Goal: Task Accomplishment & Management: Manage account settings

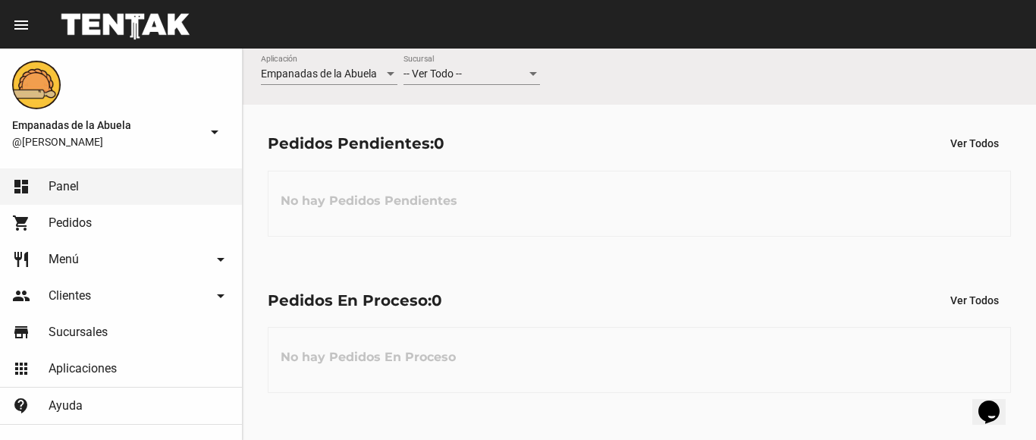
click at [524, 70] on div "-- Ver Todo --" at bounding box center [464, 74] width 123 height 12
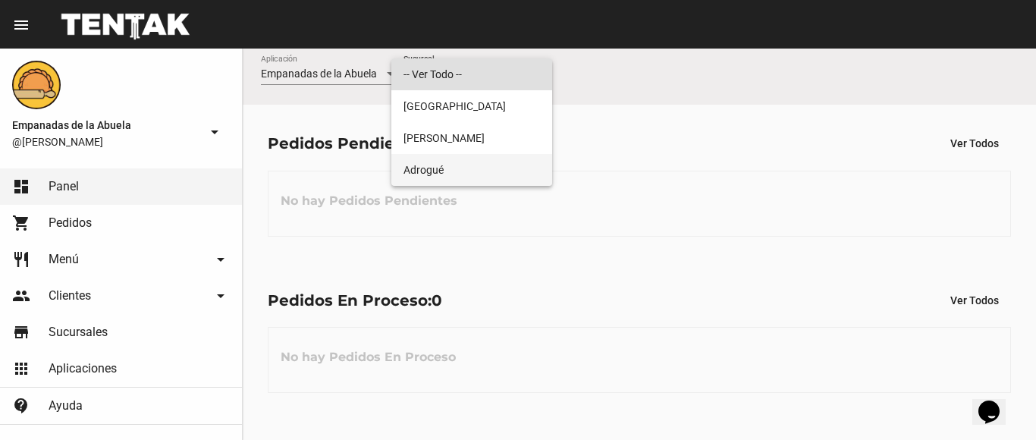
click at [476, 174] on span "Adrogué" at bounding box center [471, 170] width 136 height 32
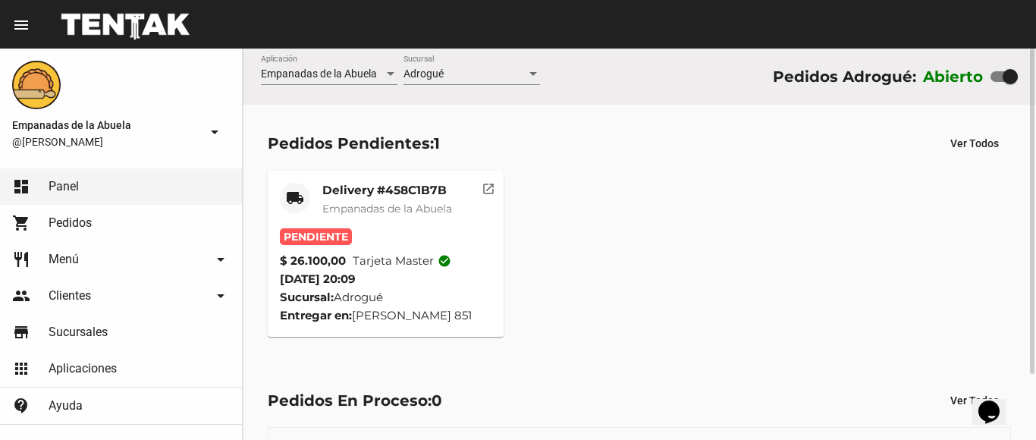
click at [416, 204] on span "Empanadas de la Abuela" at bounding box center [387, 209] width 130 height 14
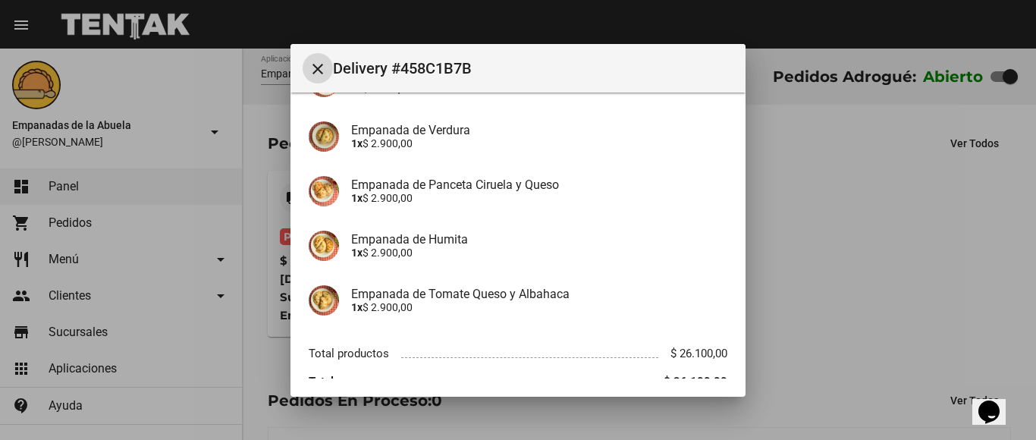
scroll to position [355, 0]
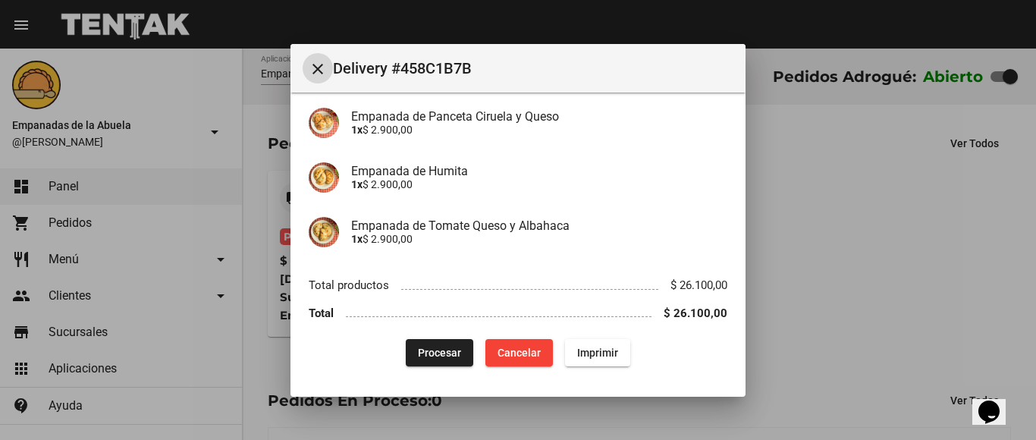
click at [435, 349] on span "Procesar" at bounding box center [439, 352] width 43 height 12
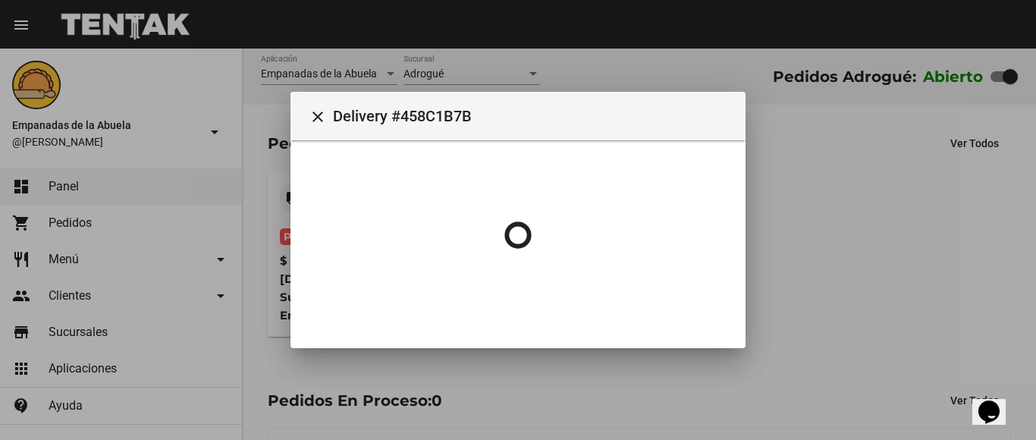
scroll to position [0, 0]
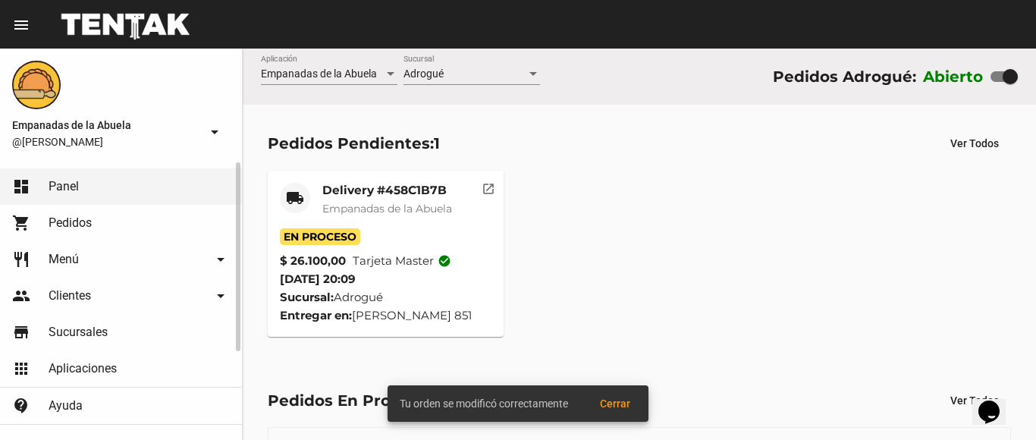
click at [48, 258] on link "restaurant Menú arrow_drop_down" at bounding box center [121, 259] width 242 height 36
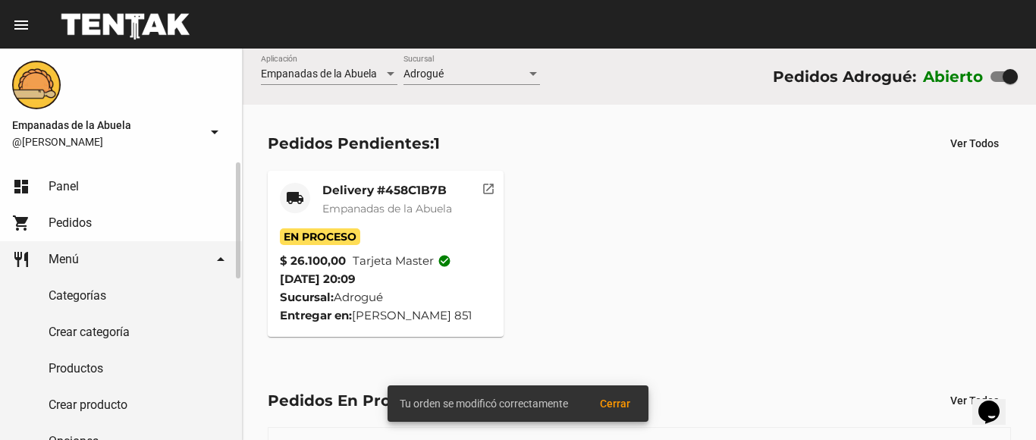
click at [58, 363] on link "Productos" at bounding box center [121, 368] width 242 height 36
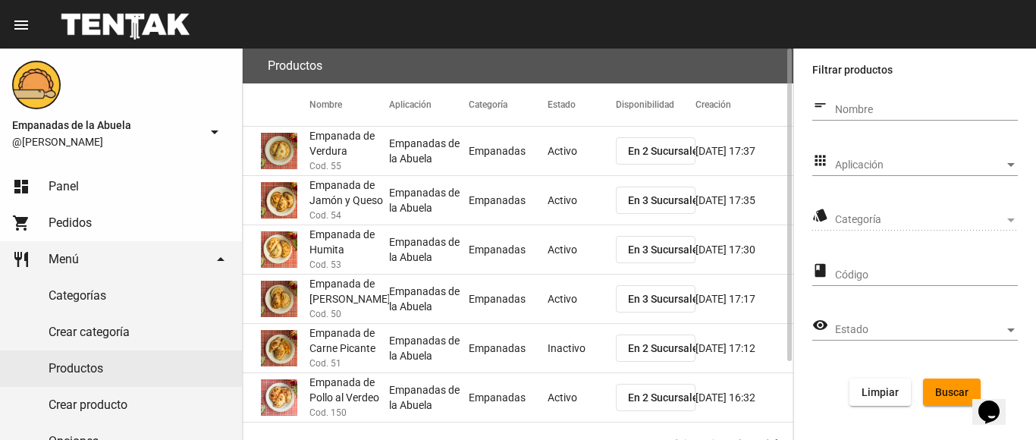
scroll to position [98, 0]
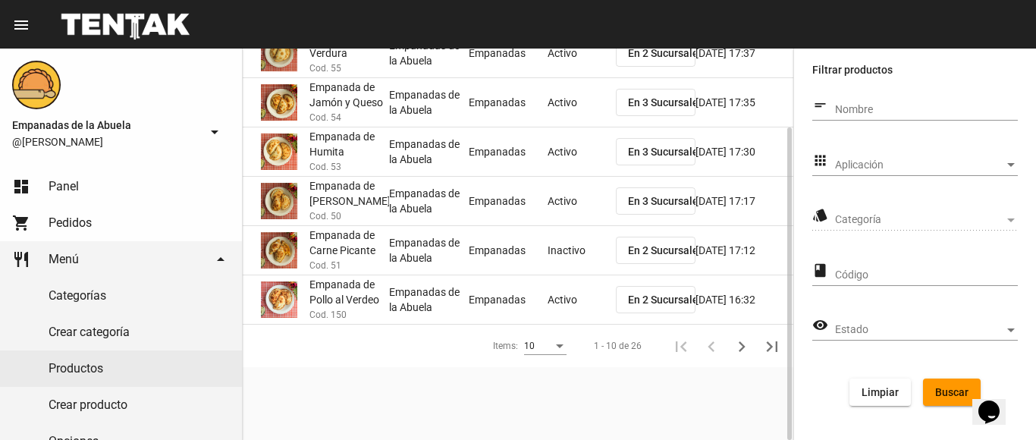
click at [646, 297] on span "En 2 Sucursales" at bounding box center [666, 299] width 76 height 12
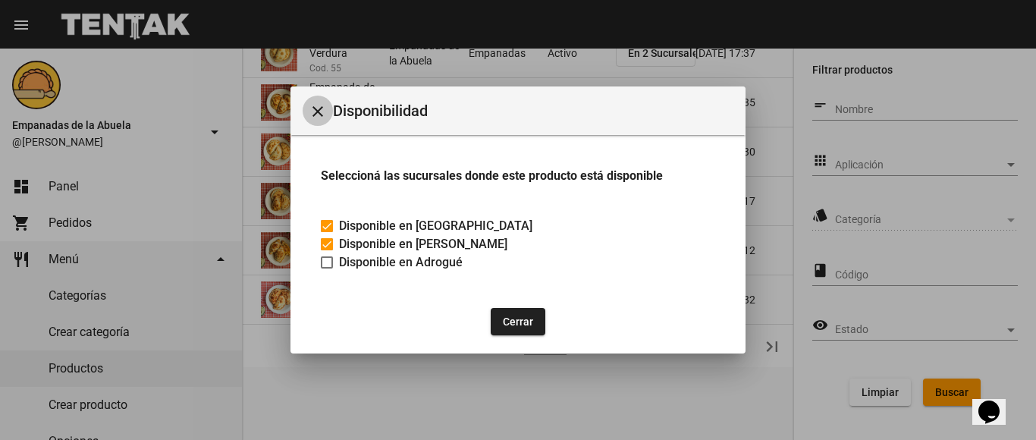
click at [309, 105] on mat-icon "close" at bounding box center [318, 111] width 18 height 18
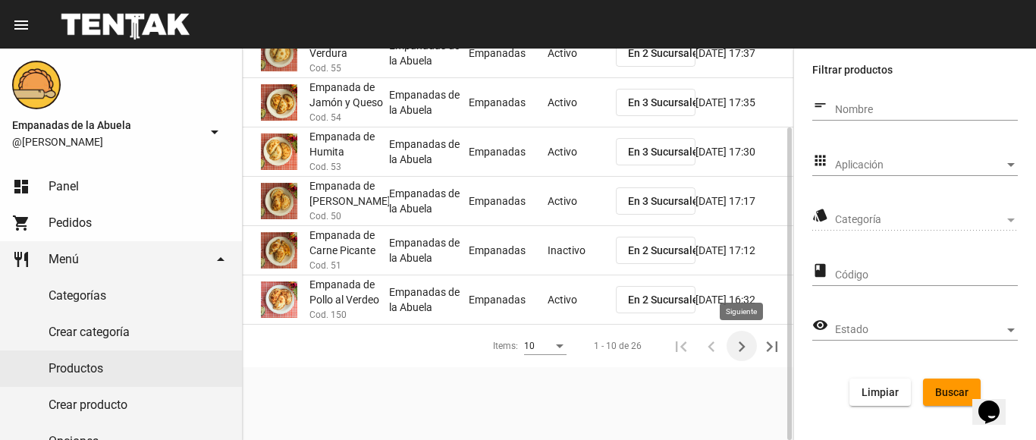
drag, startPoint x: 734, startPoint y: 340, endPoint x: 707, endPoint y: 323, distance: 31.8
click at [734, 340] on icon "Siguiente" at bounding box center [741, 346] width 21 height 21
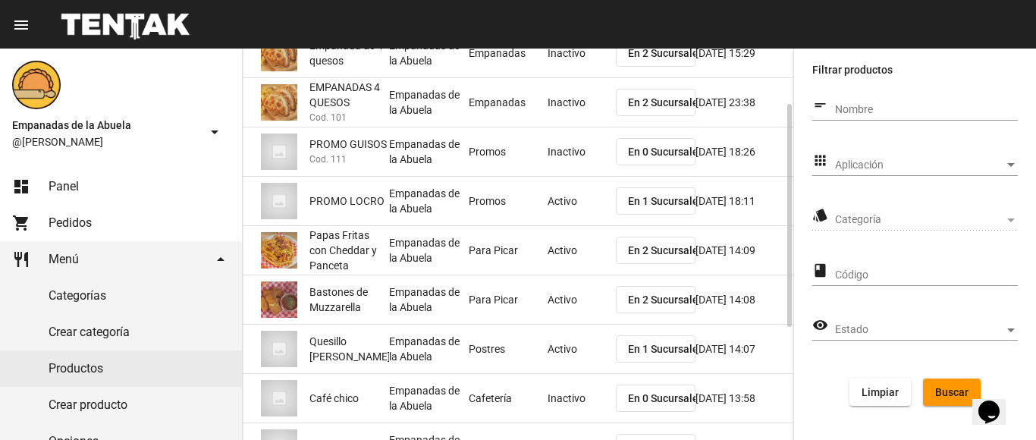
click at [913, 161] on span "Aplicación" at bounding box center [919, 165] width 169 height 12
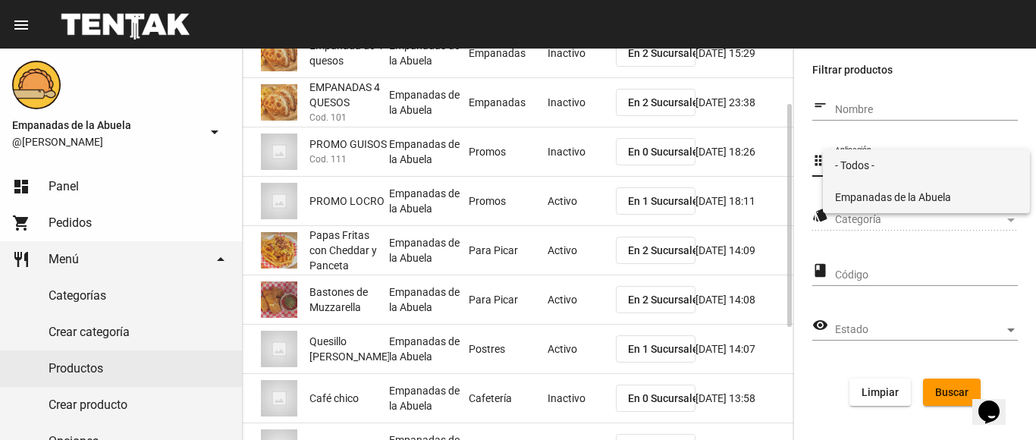
click at [912, 187] on span "Empanadas de la Abuela" at bounding box center [926, 197] width 183 height 32
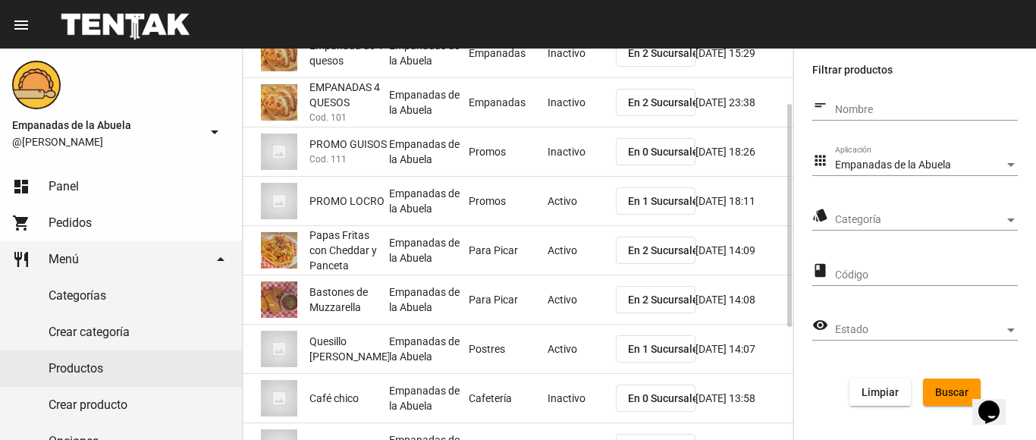
click at [912, 208] on div "Categoría Categoría" at bounding box center [926, 216] width 183 height 30
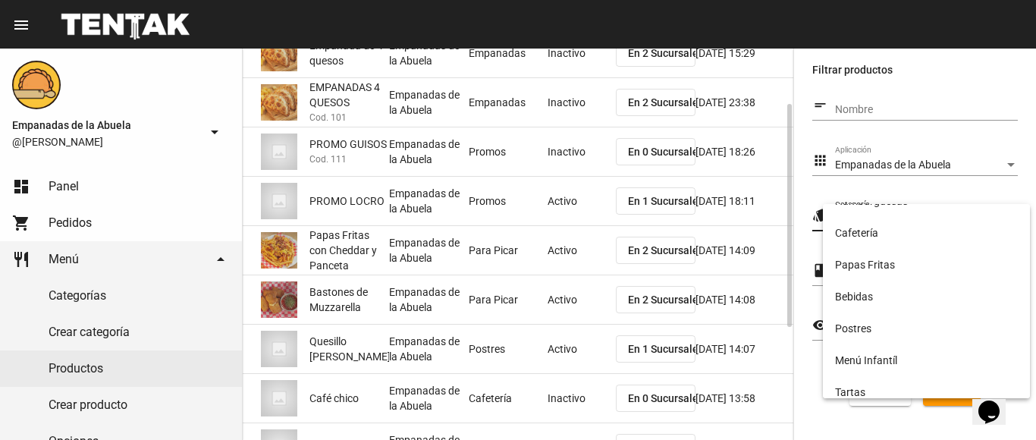
scroll to position [252, 0]
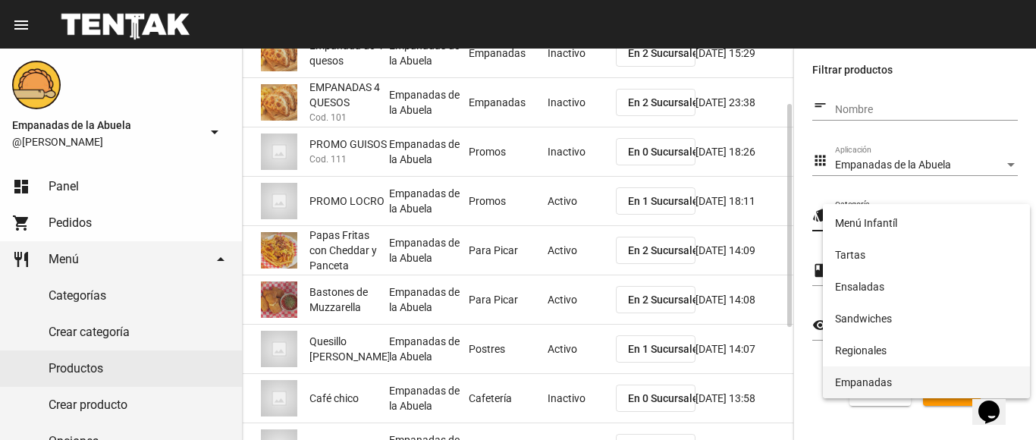
click at [901, 373] on span "Empanadas" at bounding box center [926, 382] width 183 height 32
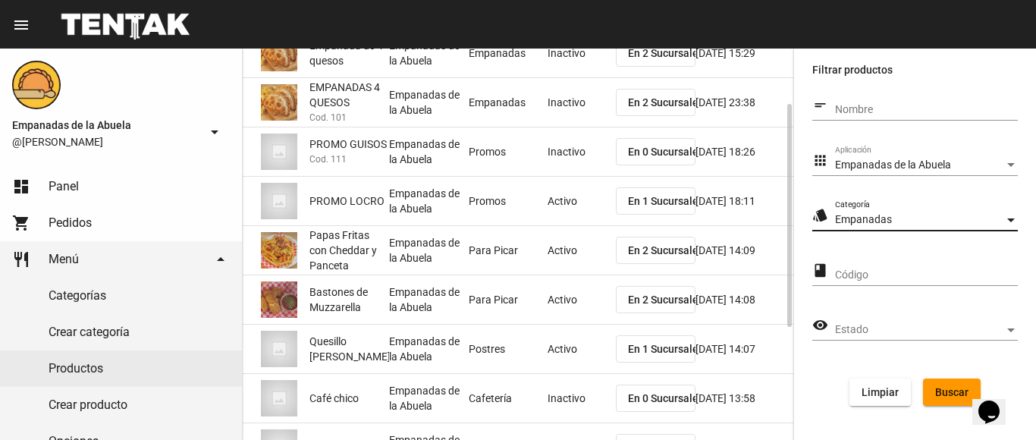
click at [936, 379] on button "Buscar" at bounding box center [952, 391] width 58 height 27
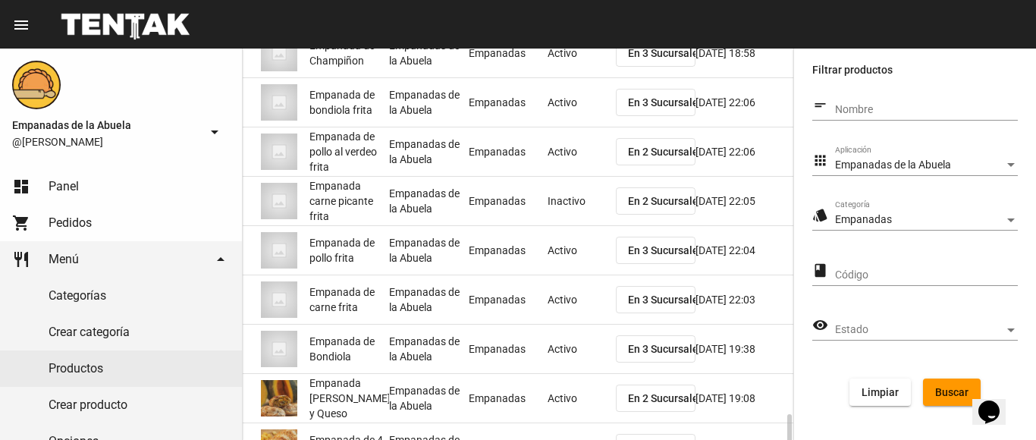
scroll to position [295, 0]
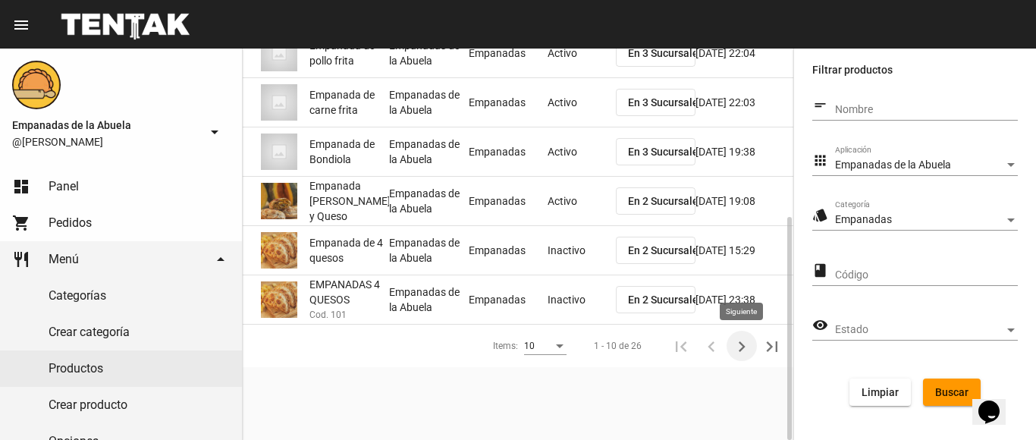
click at [740, 342] on icon "Siguiente" at bounding box center [741, 346] width 7 height 11
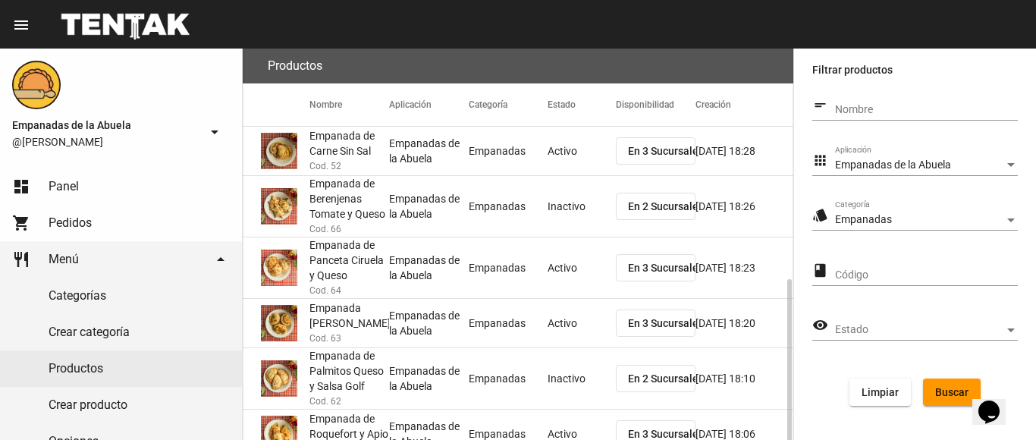
scroll to position [356, 0]
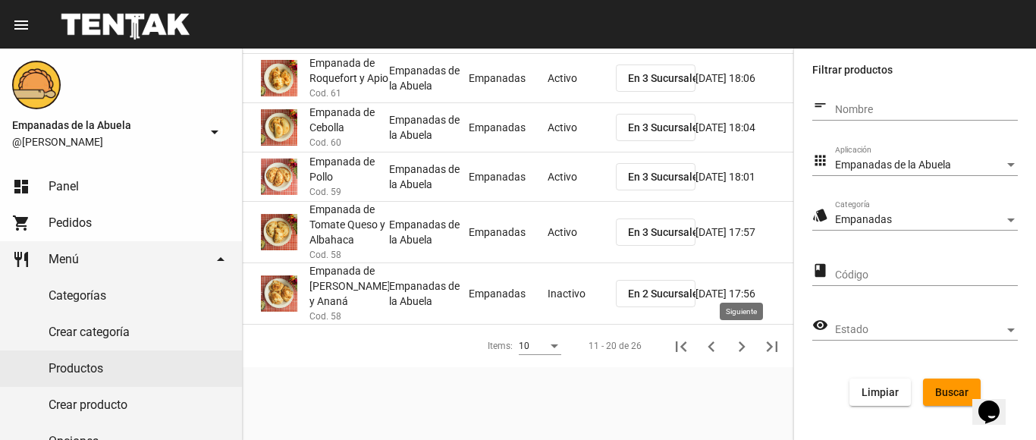
click at [744, 346] on icon "Siguiente" at bounding box center [741, 346] width 7 height 11
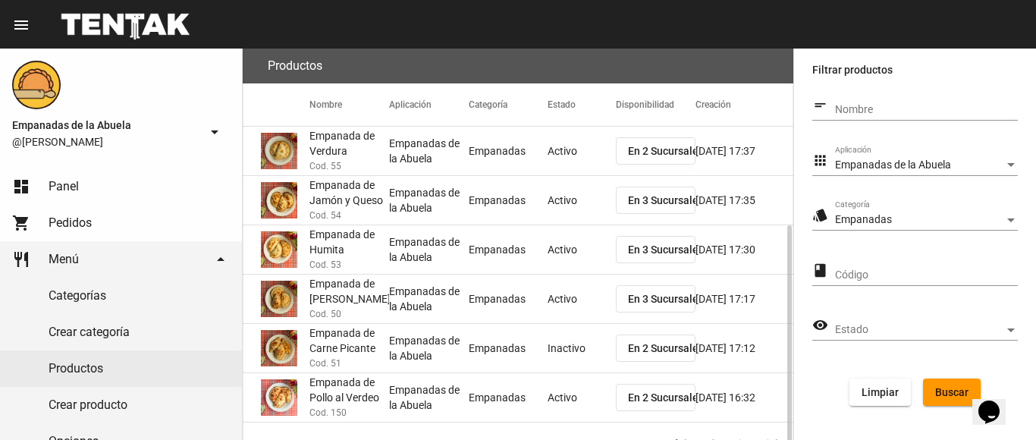
scroll to position [98, 0]
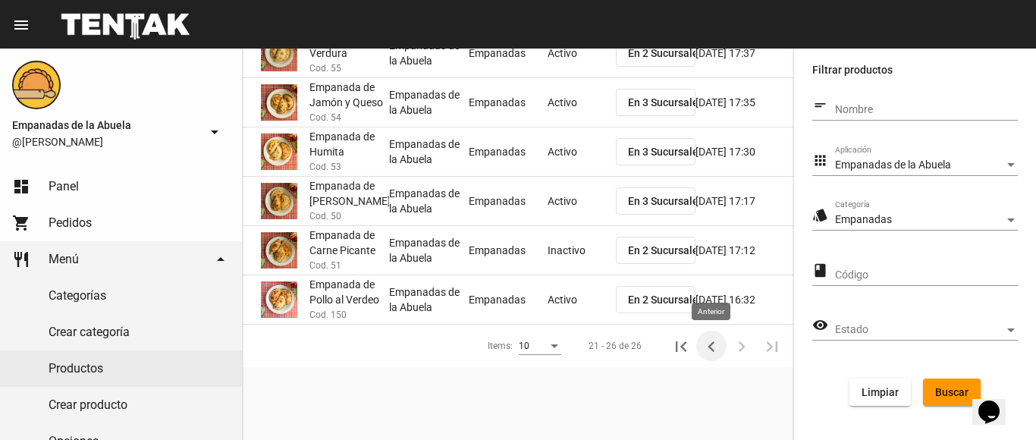
click at [707, 343] on icon "Anterior" at bounding box center [711, 346] width 21 height 21
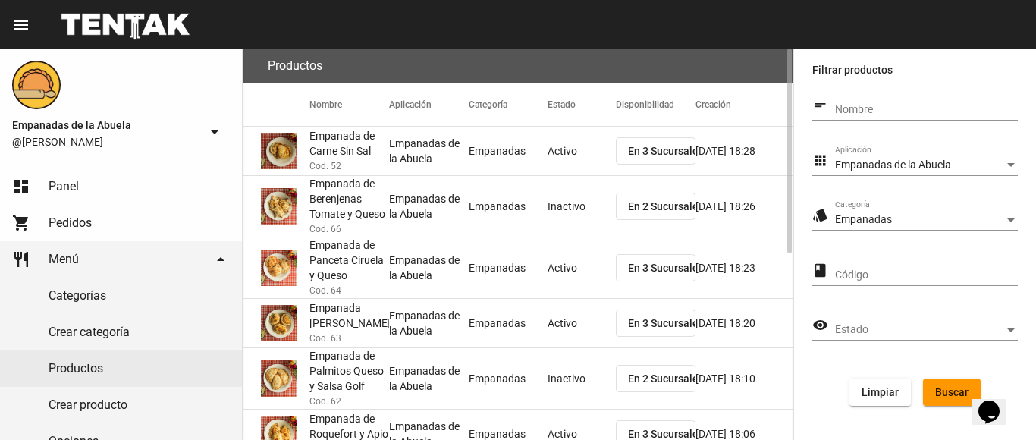
scroll to position [356, 0]
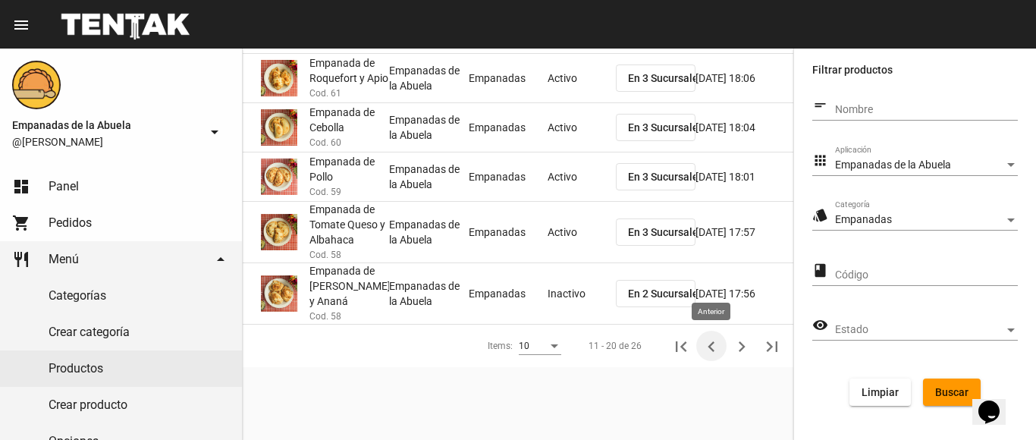
click at [710, 341] on icon "Anterior" at bounding box center [711, 346] width 21 height 21
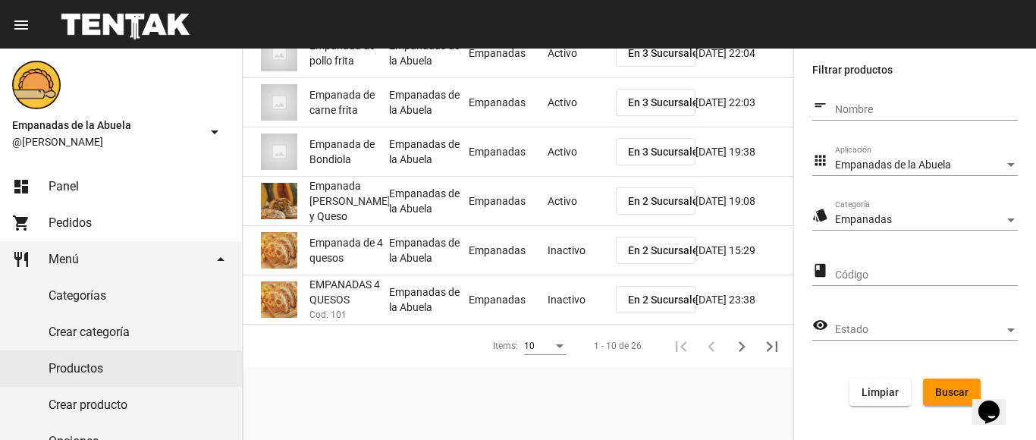
scroll to position [0, 0]
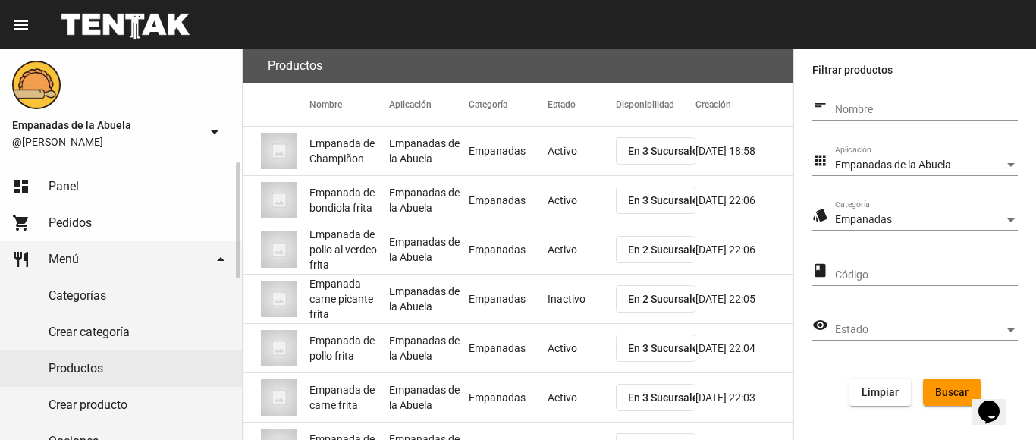
click at [55, 182] on span "Panel" at bounding box center [64, 186] width 30 height 15
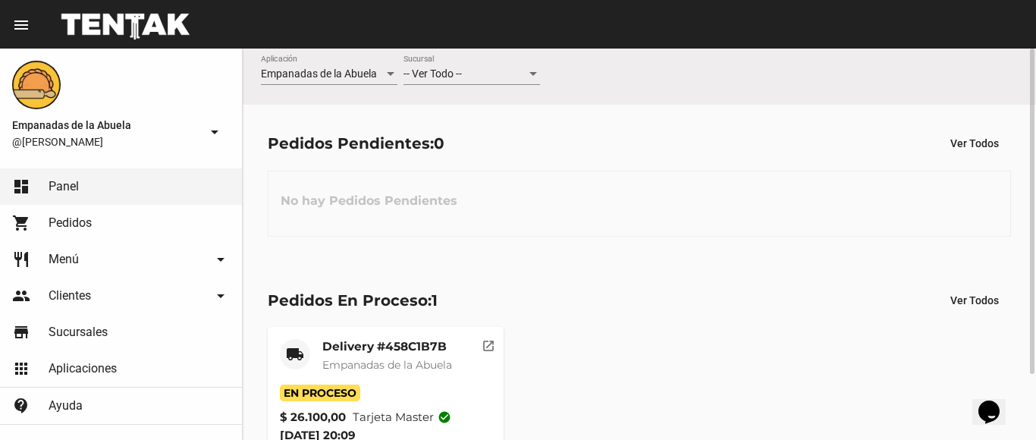
click at [440, 69] on span "-- Ver Todo --" at bounding box center [432, 73] width 58 height 12
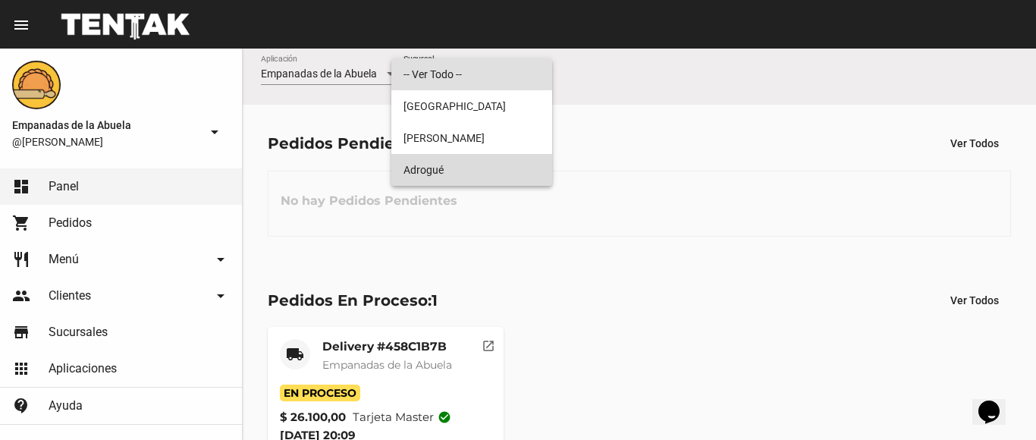
click at [447, 165] on span "Adrogué" at bounding box center [471, 170] width 136 height 32
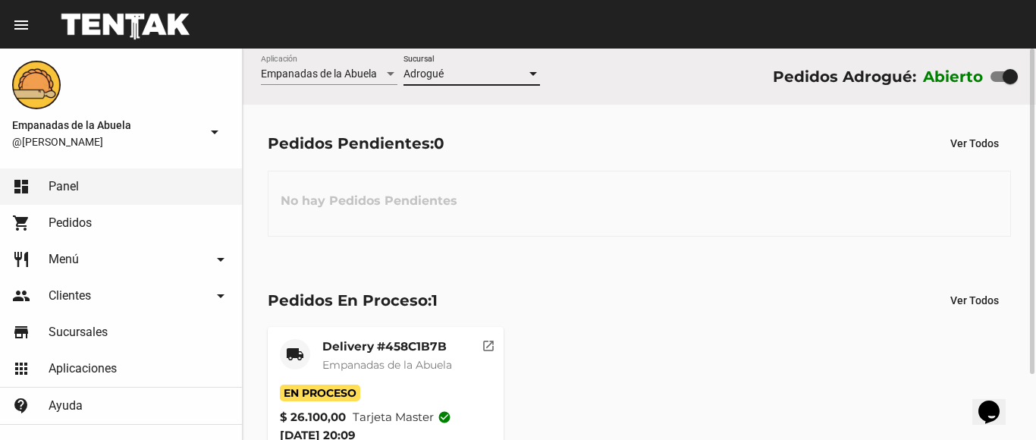
click at [452, 71] on div "Adrogué" at bounding box center [464, 74] width 123 height 12
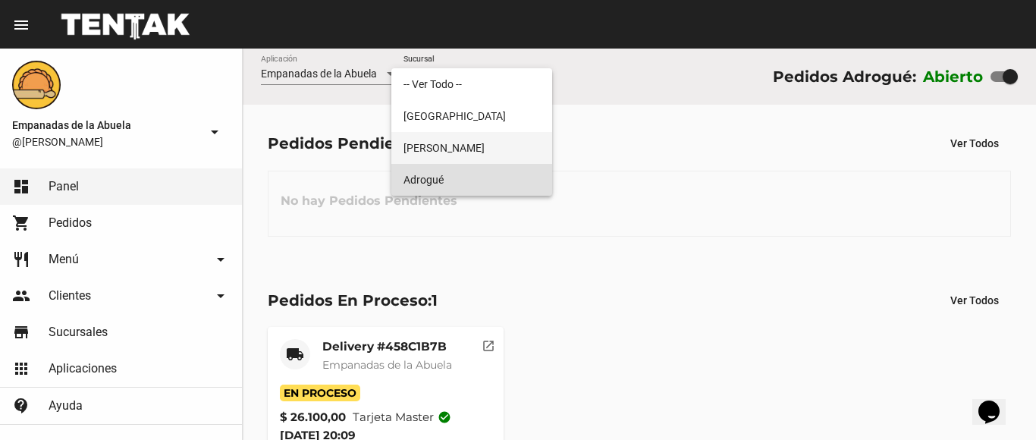
click at [422, 149] on span "[PERSON_NAME]" at bounding box center [471, 148] width 136 height 32
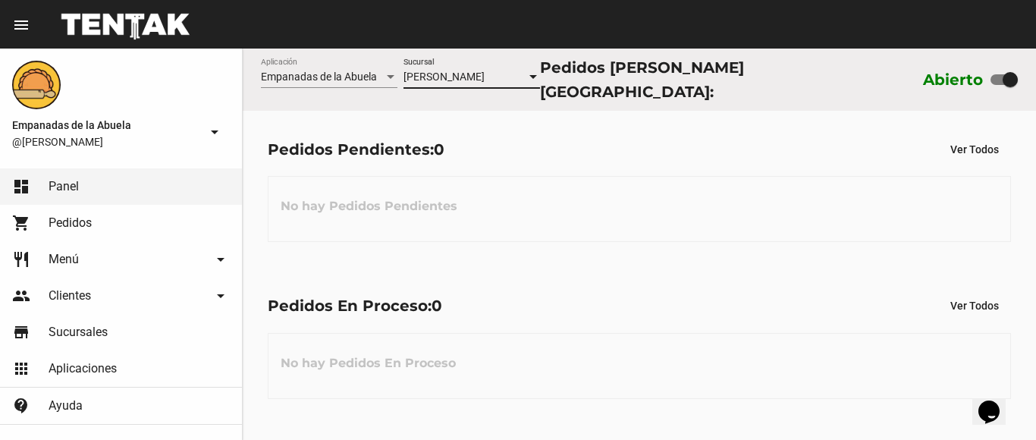
click at [460, 74] on span "[PERSON_NAME]" at bounding box center [443, 77] width 81 height 12
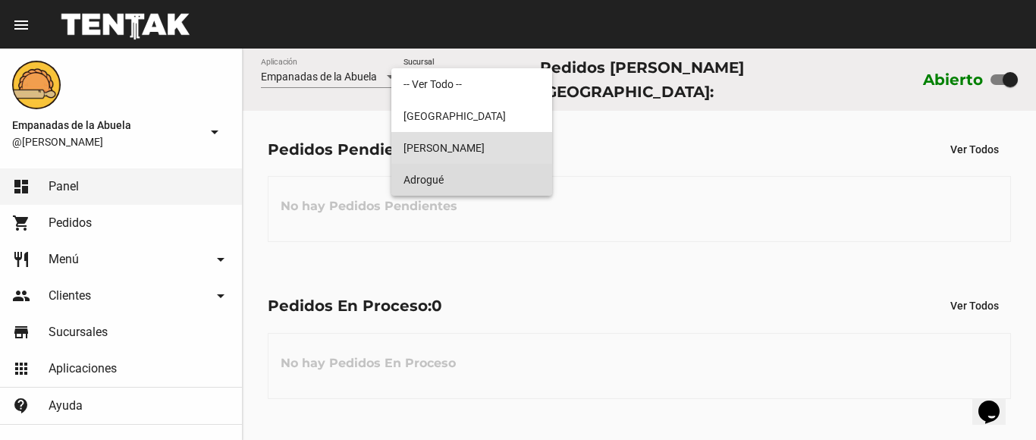
click at [455, 184] on span "Adrogué" at bounding box center [471, 180] width 136 height 32
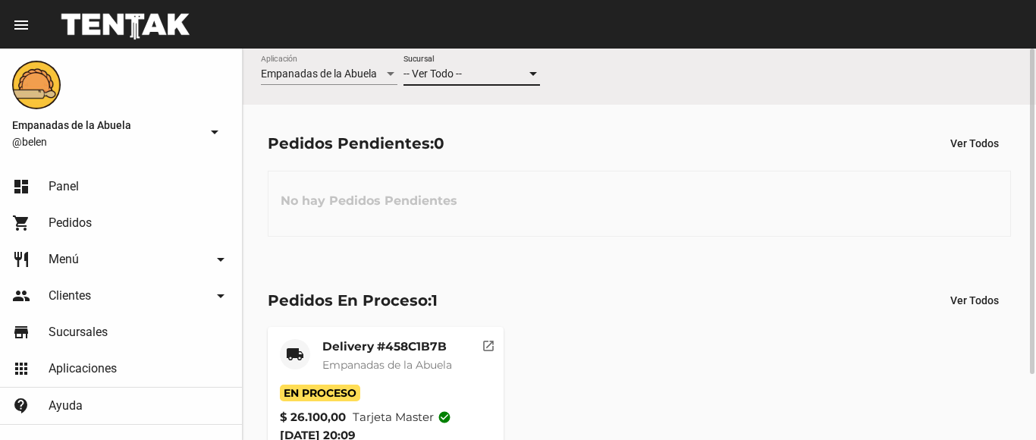
click at [459, 76] on span "-- Ver Todo --" at bounding box center [432, 73] width 58 height 12
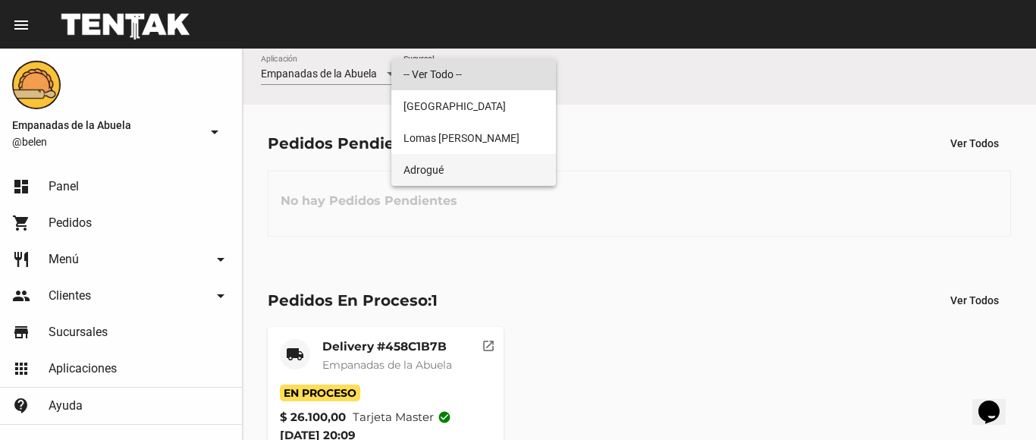
click at [453, 175] on span "Adrogué" at bounding box center [473, 170] width 140 height 32
